Goal: Task Accomplishment & Management: Manage account settings

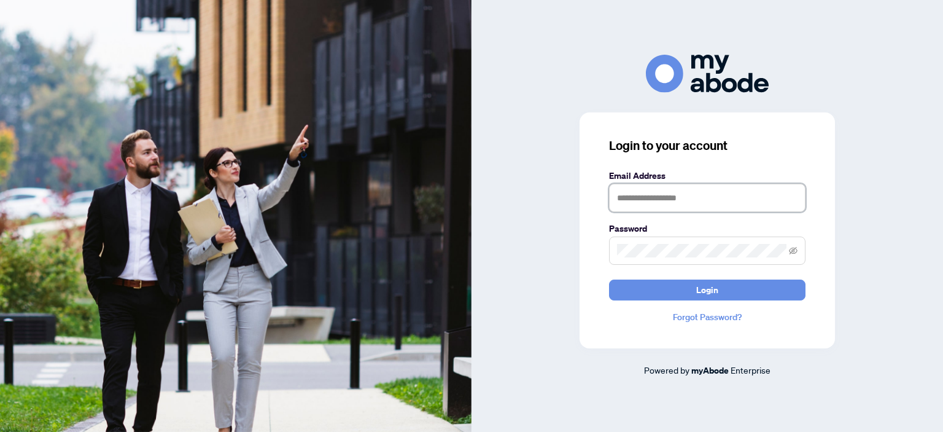
click at [619, 196] on input "text" at bounding box center [707, 198] width 196 height 28
type input "**********"
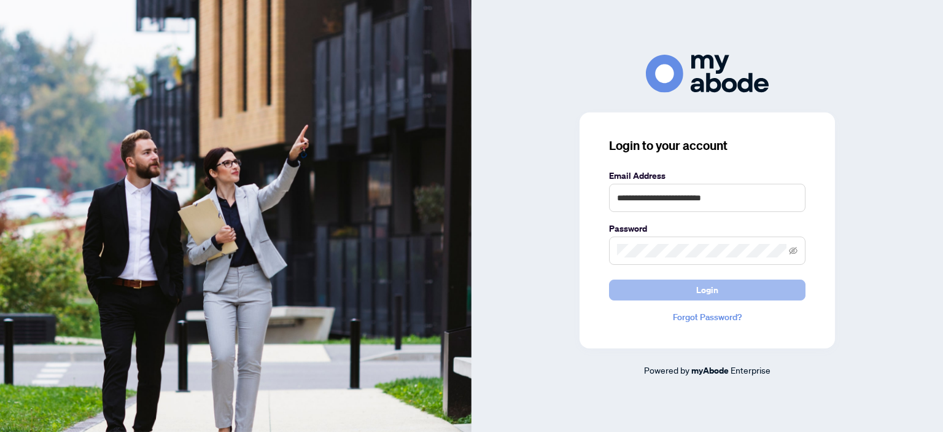
click at [721, 288] on button "Login" at bounding box center [707, 289] width 196 height 21
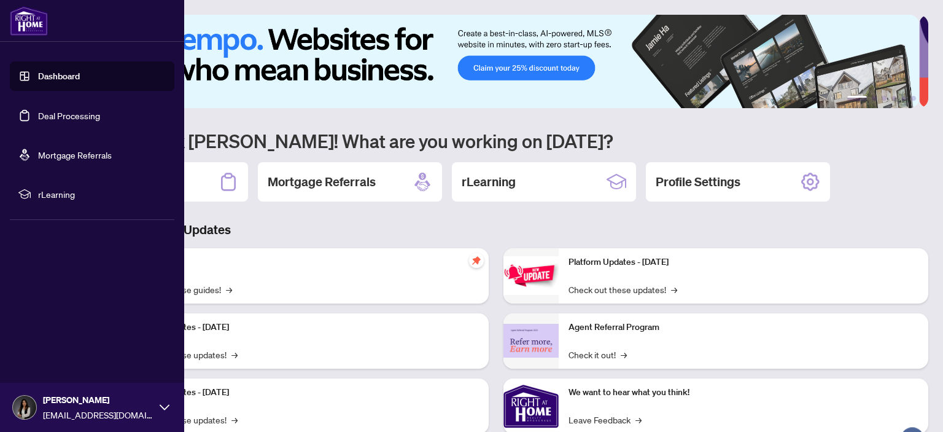
click at [66, 114] on link "Deal Processing" at bounding box center [69, 115] width 62 height 11
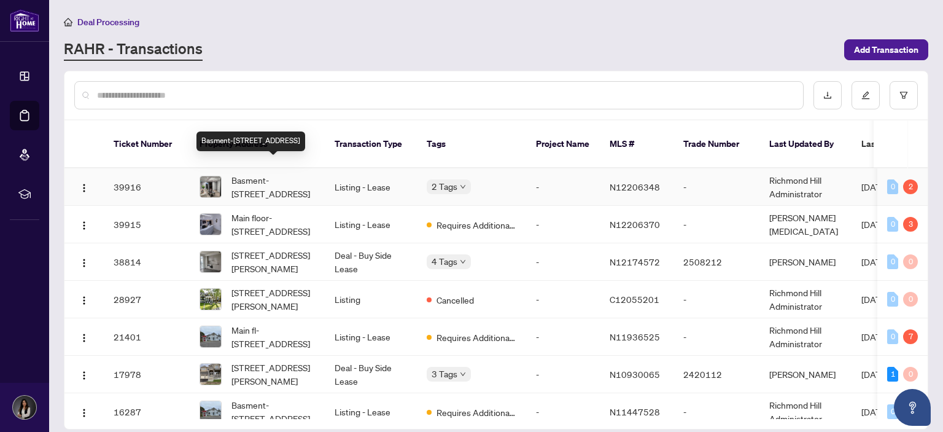
click at [284, 176] on span "Basment-[STREET_ADDRESS]" at bounding box center [272, 186] width 83 height 27
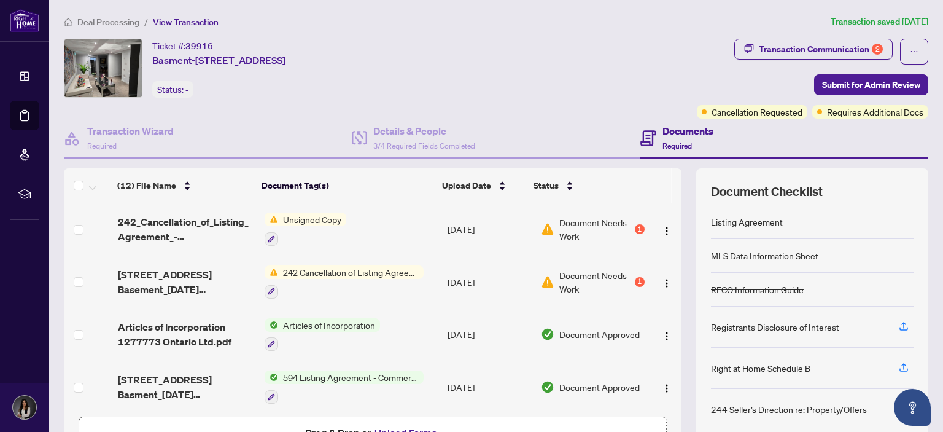
click at [308, 271] on span "242 Cancellation of Listing Agreement - Authority to Offer for Sale" at bounding box center [350, 272] width 145 height 14
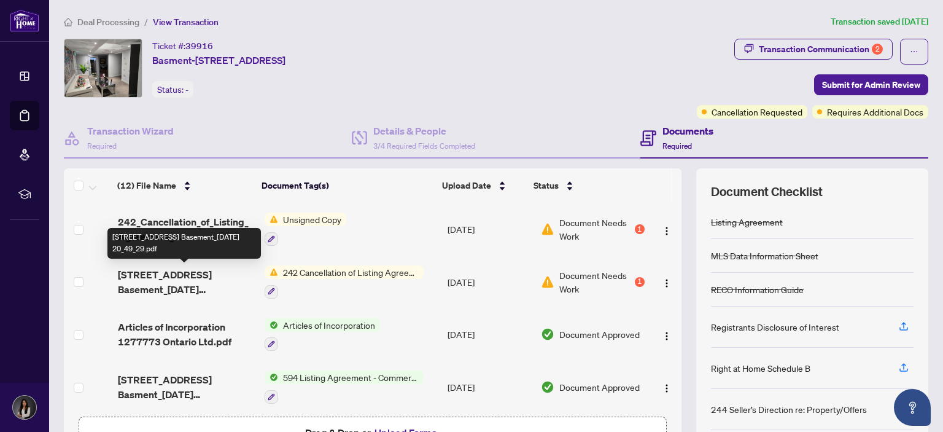
click at [152, 277] on span "[STREET_ADDRESS] Basement_[DATE] 20_49_29.pdf" at bounding box center [186, 281] width 137 height 29
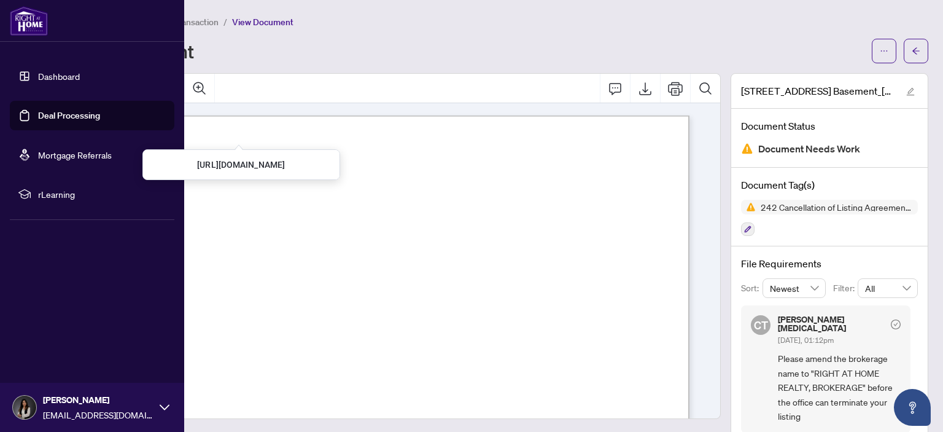
click at [42, 114] on link "Deal Processing" at bounding box center [69, 115] width 62 height 11
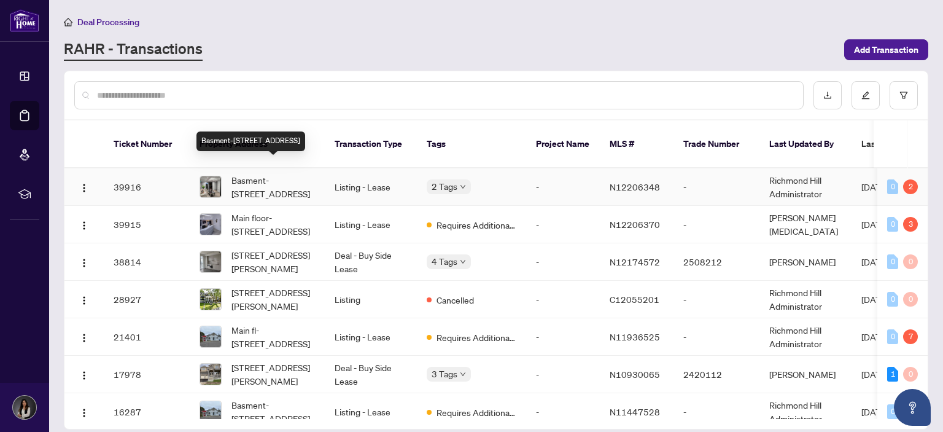
click at [309, 173] on span "Basment-[STREET_ADDRESS]" at bounding box center [272, 186] width 83 height 27
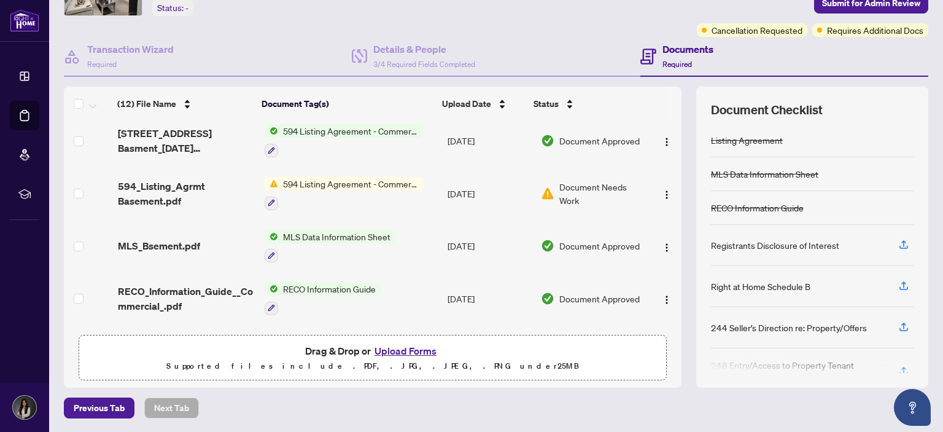
scroll to position [184, 0]
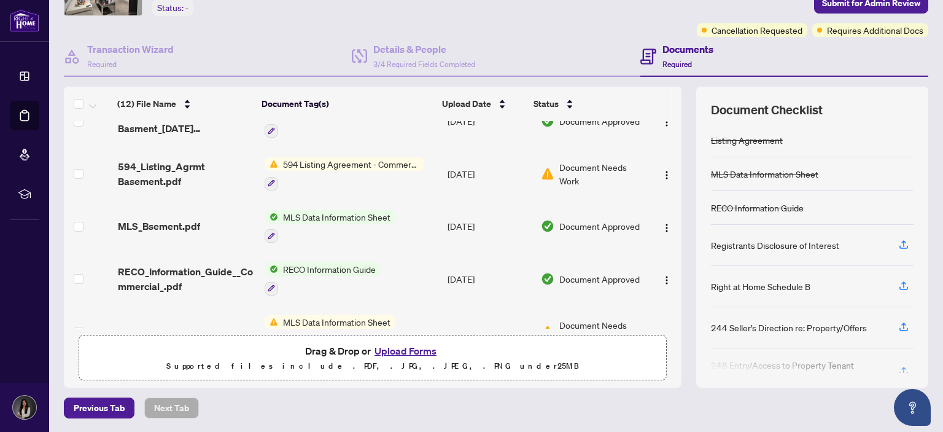
click at [401, 349] on button "Upload Forms" at bounding box center [405, 351] width 69 height 16
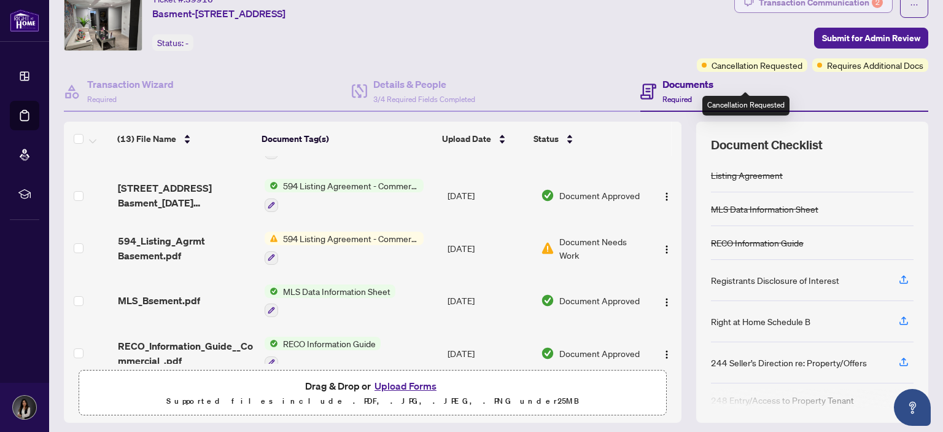
scroll to position [20, 0]
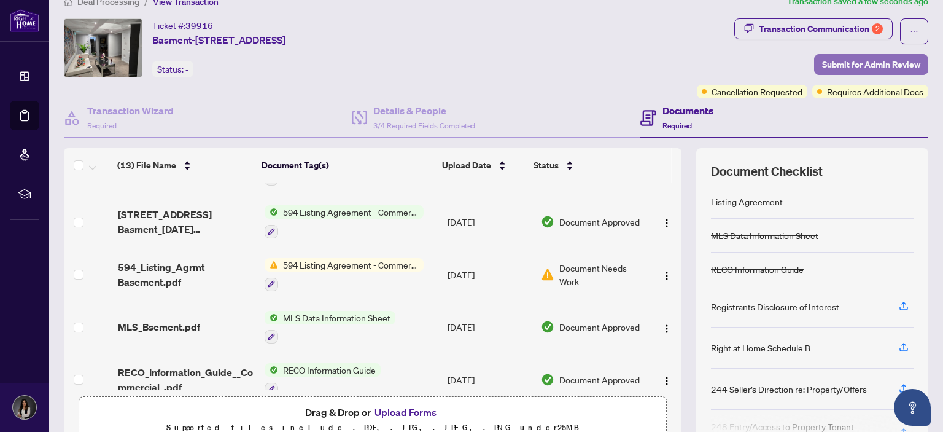
click at [867, 59] on span "Submit for Admin Review" at bounding box center [871, 65] width 98 height 20
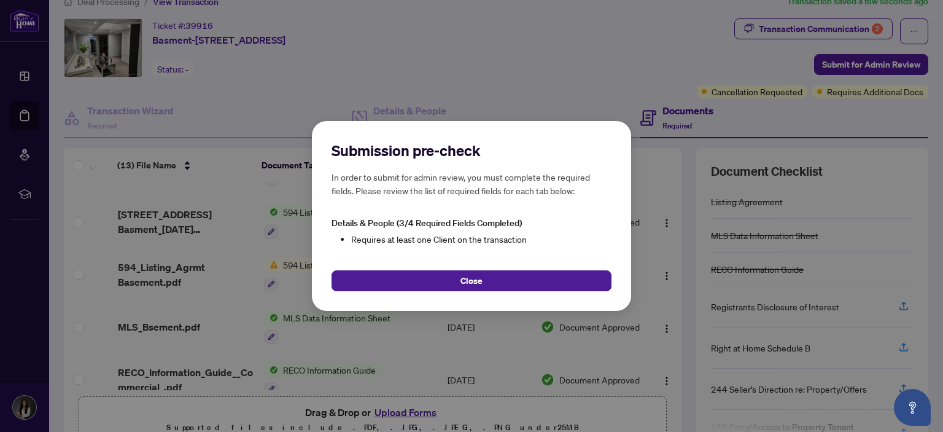
click at [472, 275] on span "Close" at bounding box center [471, 281] width 22 height 20
